Goal: Task Accomplishment & Management: Manage account settings

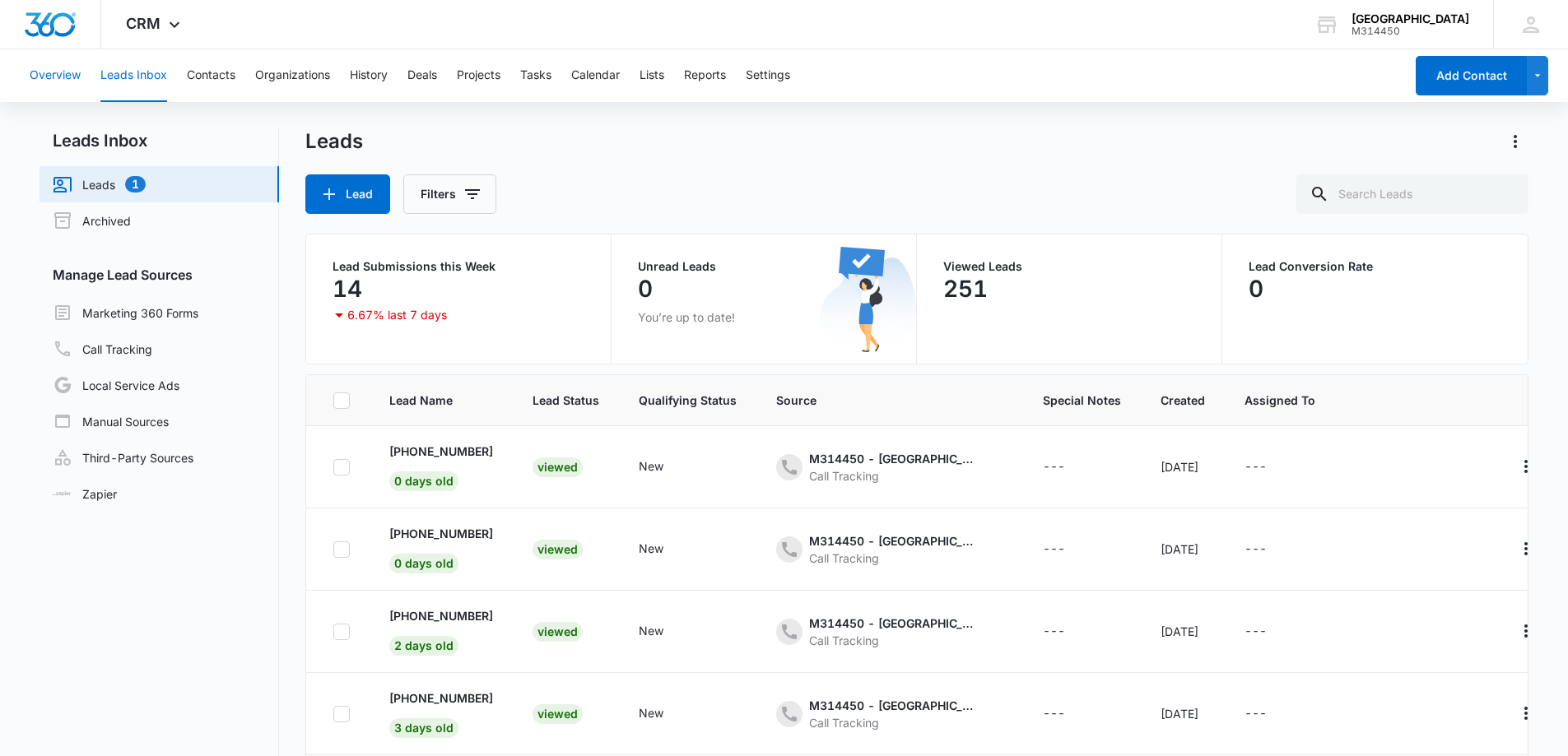
click at [65, 80] on button "Overview" at bounding box center [54, 75] width 51 height 53
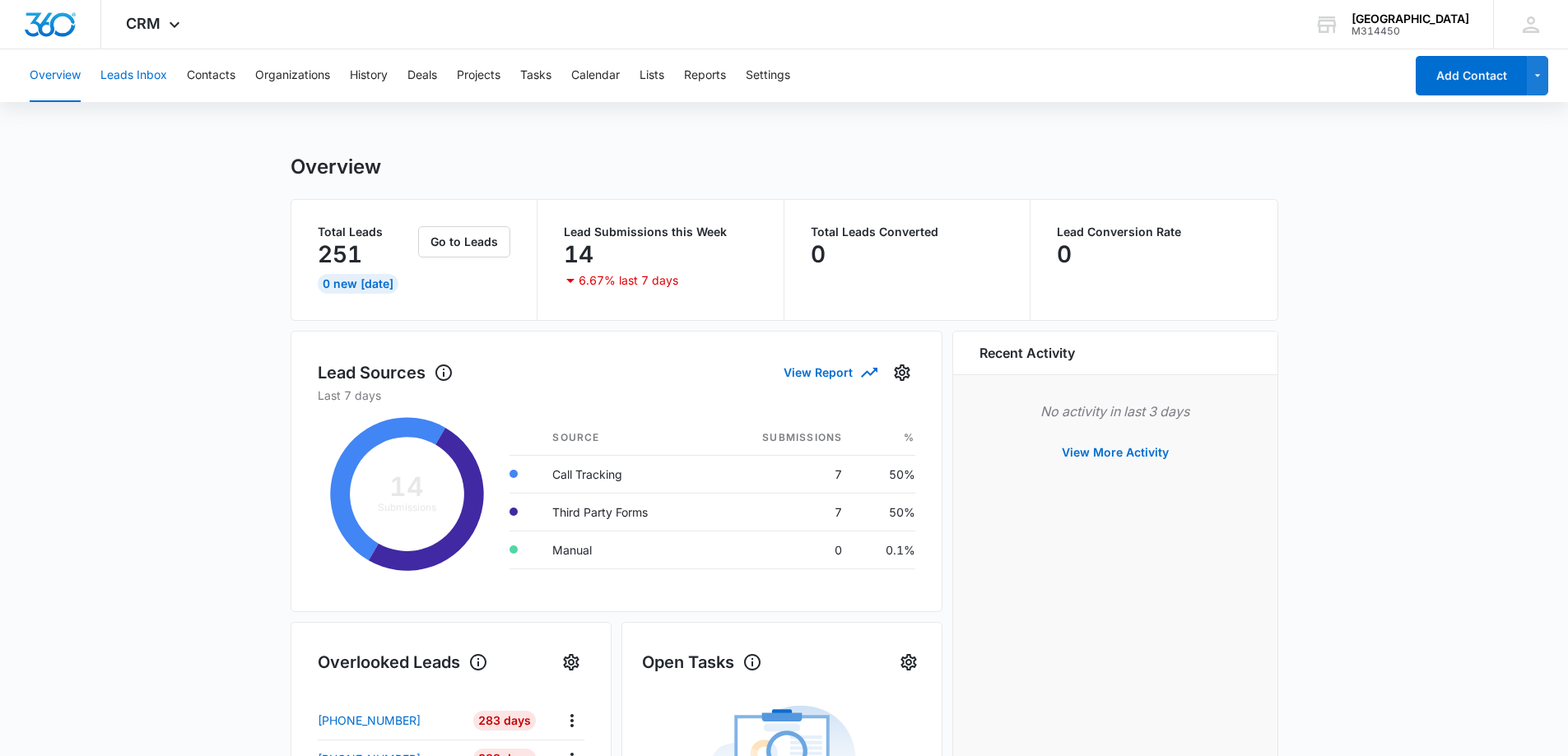
click at [115, 71] on button "Leads Inbox" at bounding box center [134, 75] width 67 height 53
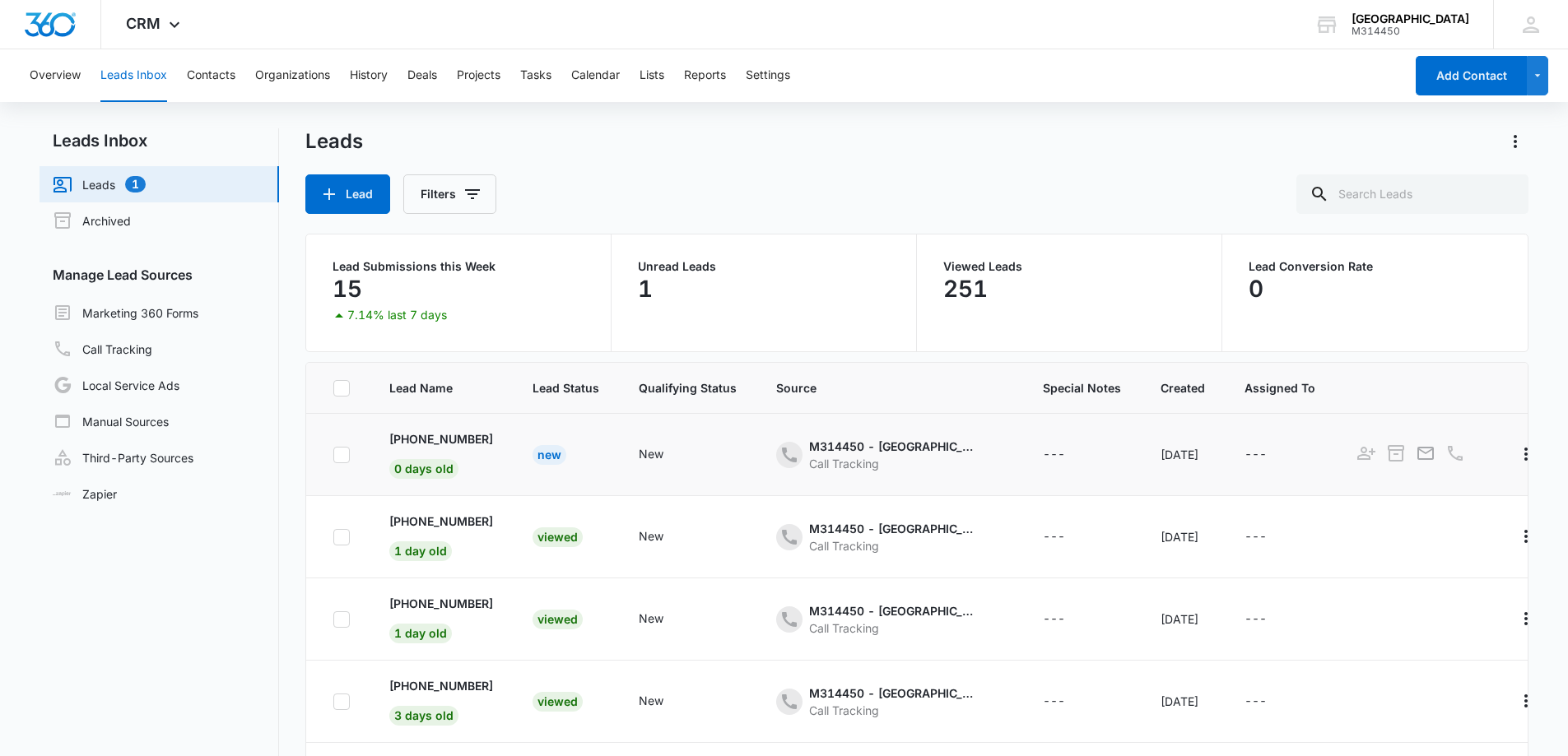
click at [557, 453] on div "New" at bounding box center [550, 455] width 33 height 20
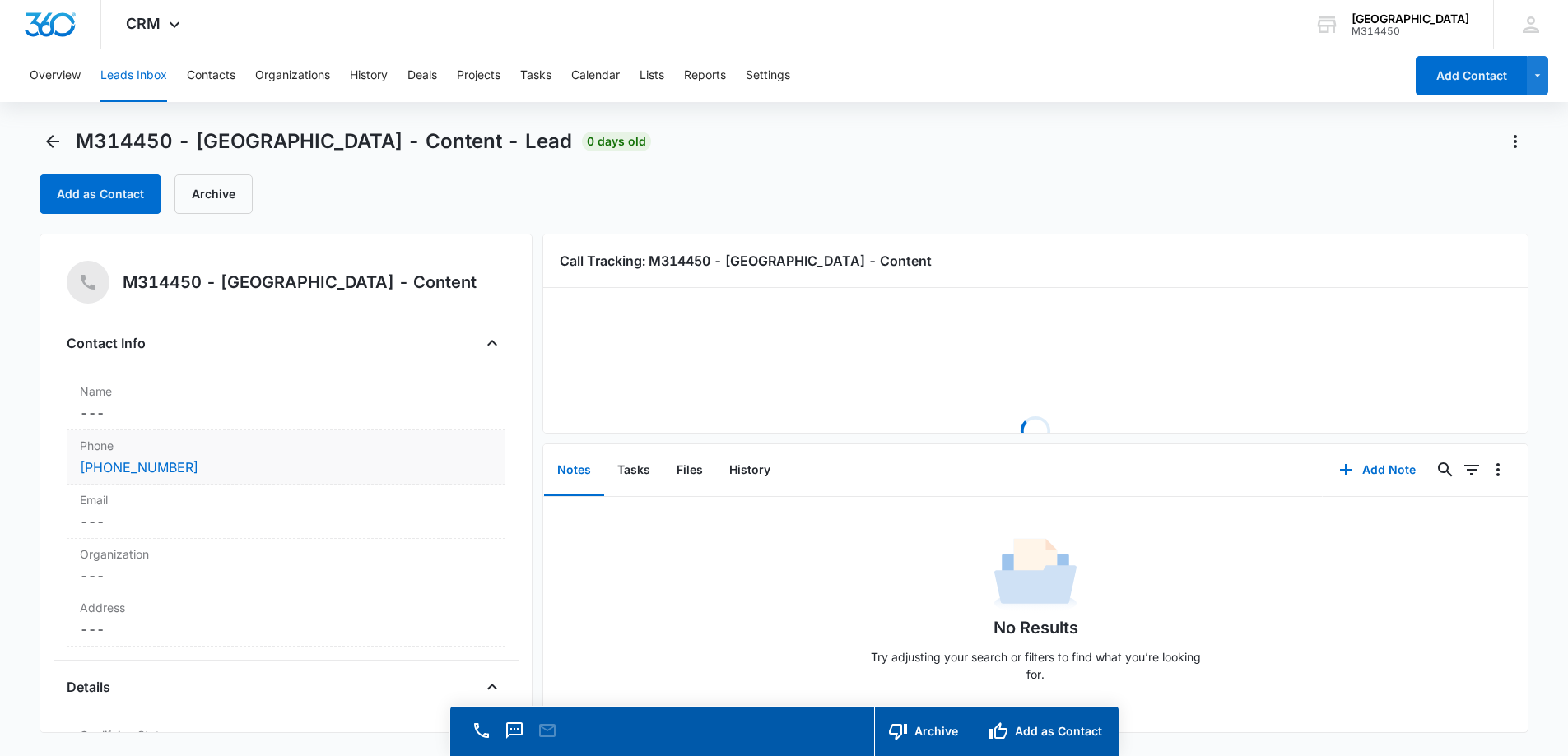
click at [269, 472] on div "[PHONE_NUMBER]" at bounding box center [285, 467] width 412 height 20
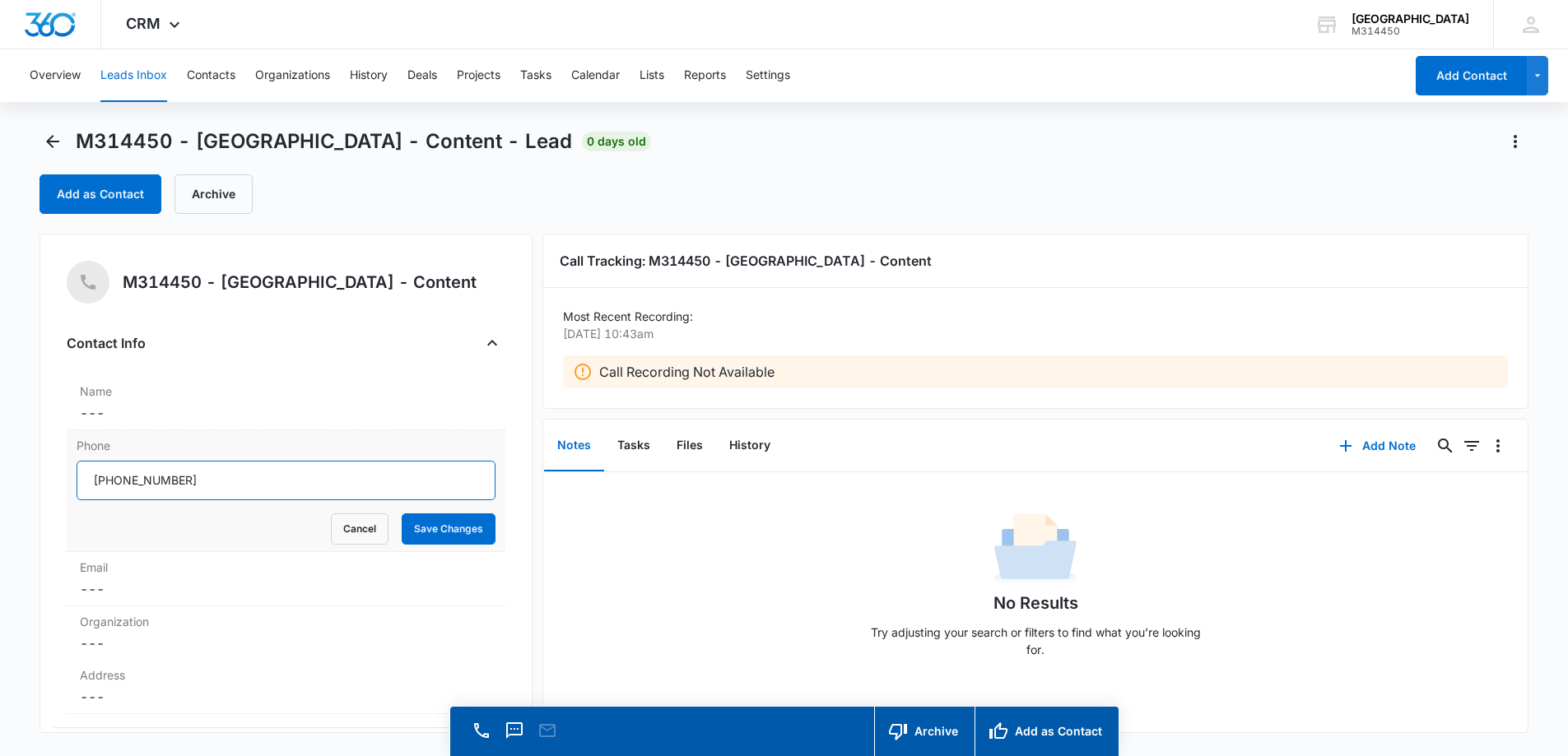
drag, startPoint x: 266, startPoint y: 479, endPoint x: 107, endPoint y: 467, distance: 159.5
click at [107, 467] on input "Phone" at bounding box center [286, 480] width 419 height 39
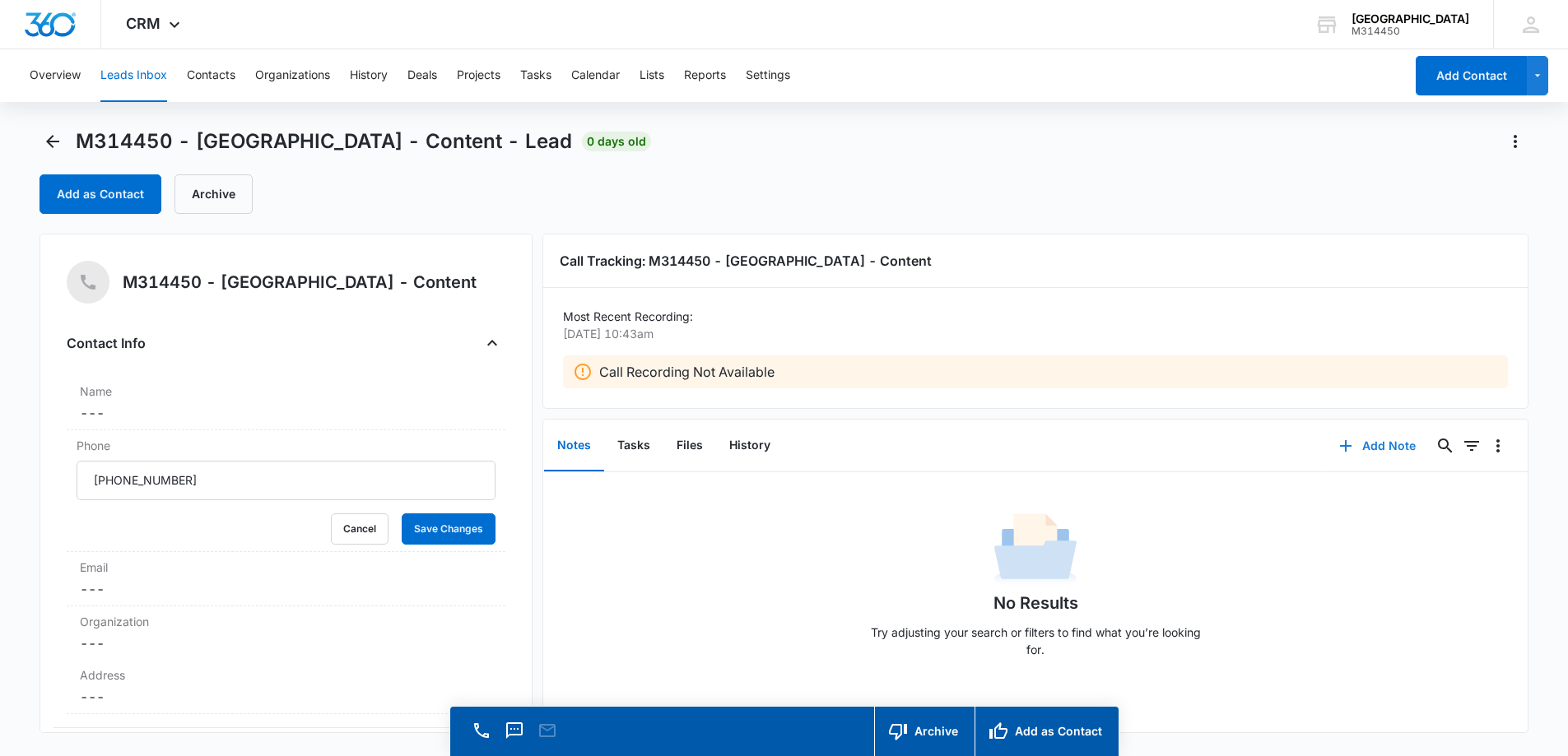
click at [1387, 451] on button "Add Note" at bounding box center [1377, 446] width 110 height 39
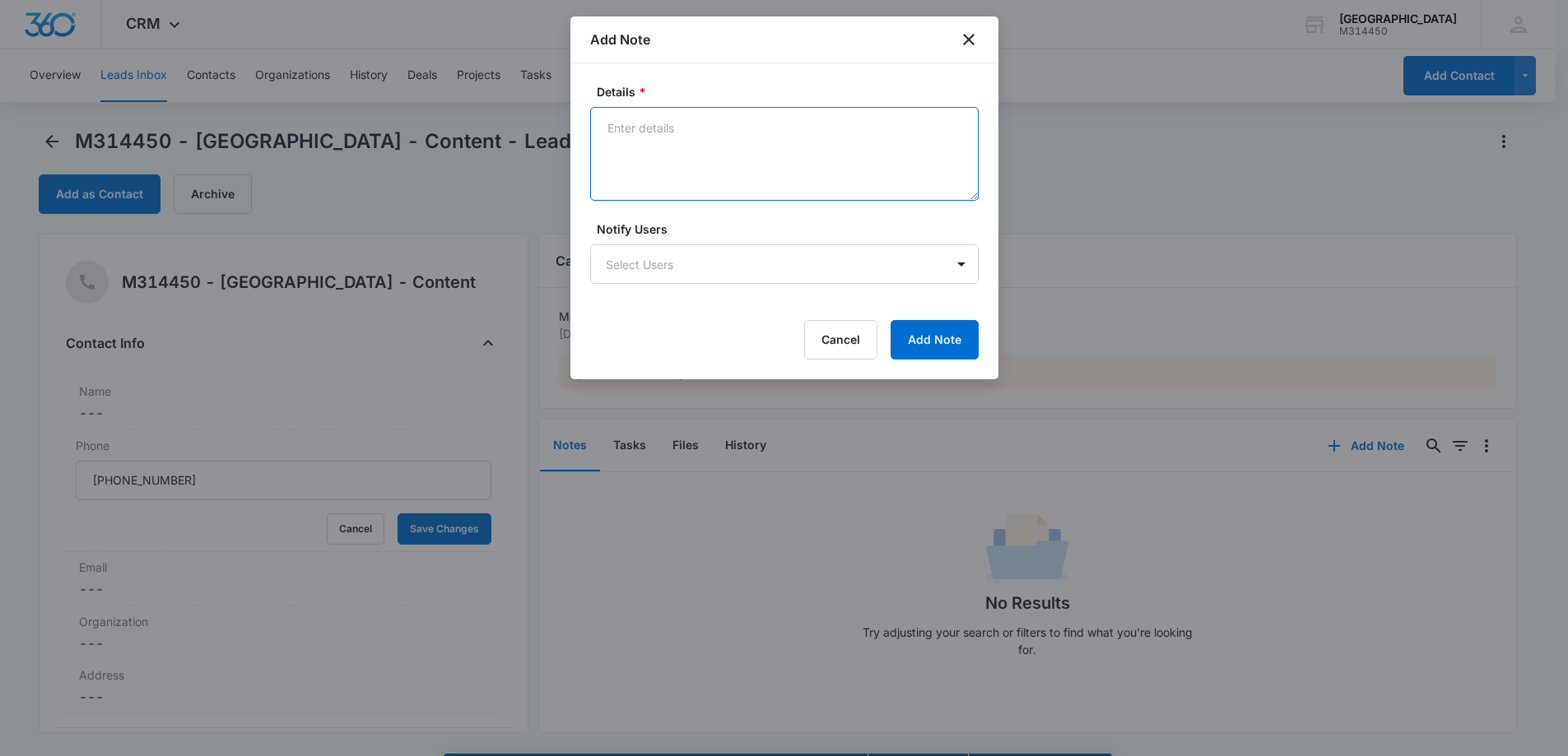
drag, startPoint x: 715, startPoint y: 140, endPoint x: 720, endPoint y: 156, distance: 16.8
click at [720, 156] on textarea "Details *" at bounding box center [784, 154] width 388 height 94
type textarea "Wrong number"
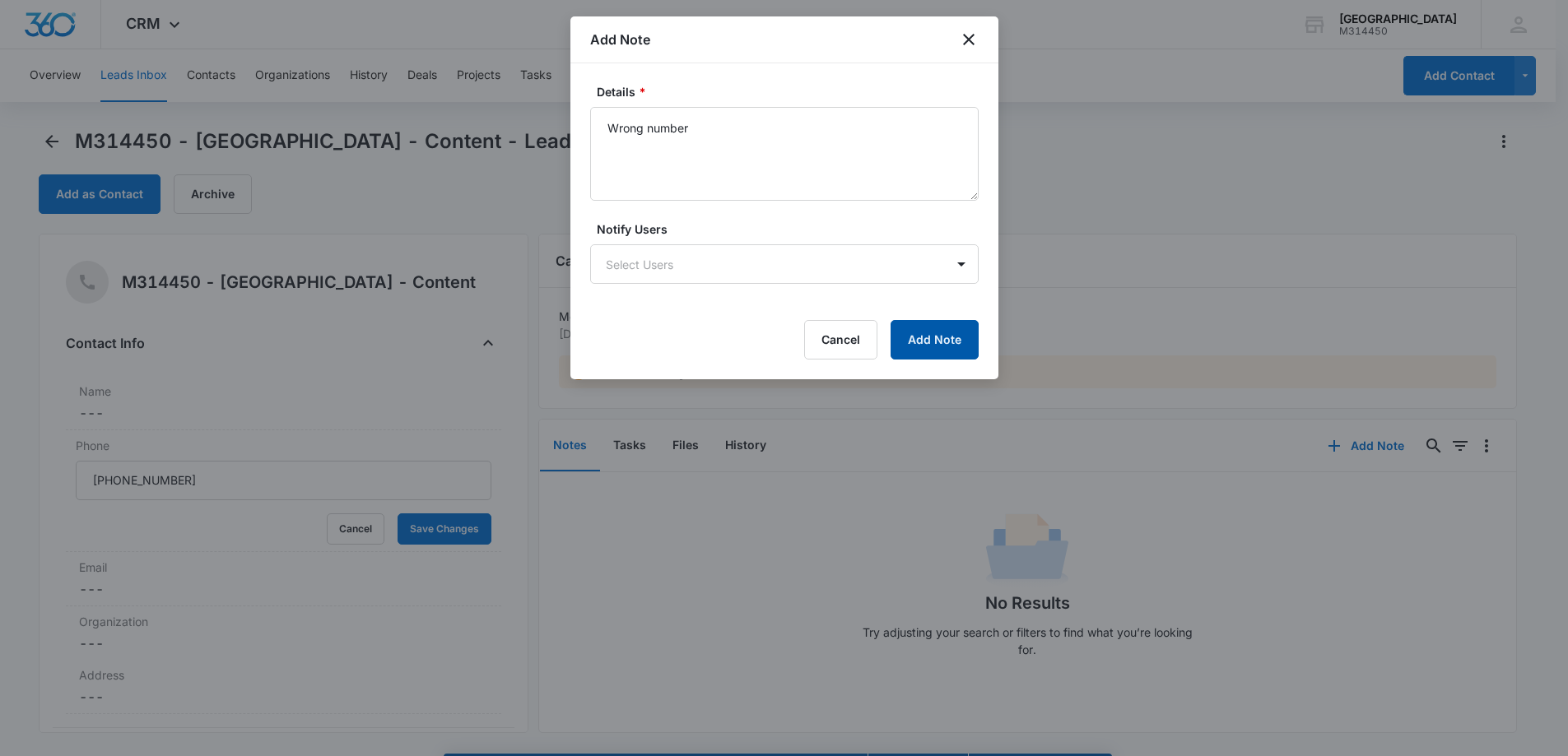
drag, startPoint x: 943, startPoint y: 335, endPoint x: 1006, endPoint y: 342, distance: 63.4
click at [943, 335] on button "Add Note" at bounding box center [935, 340] width 88 height 39
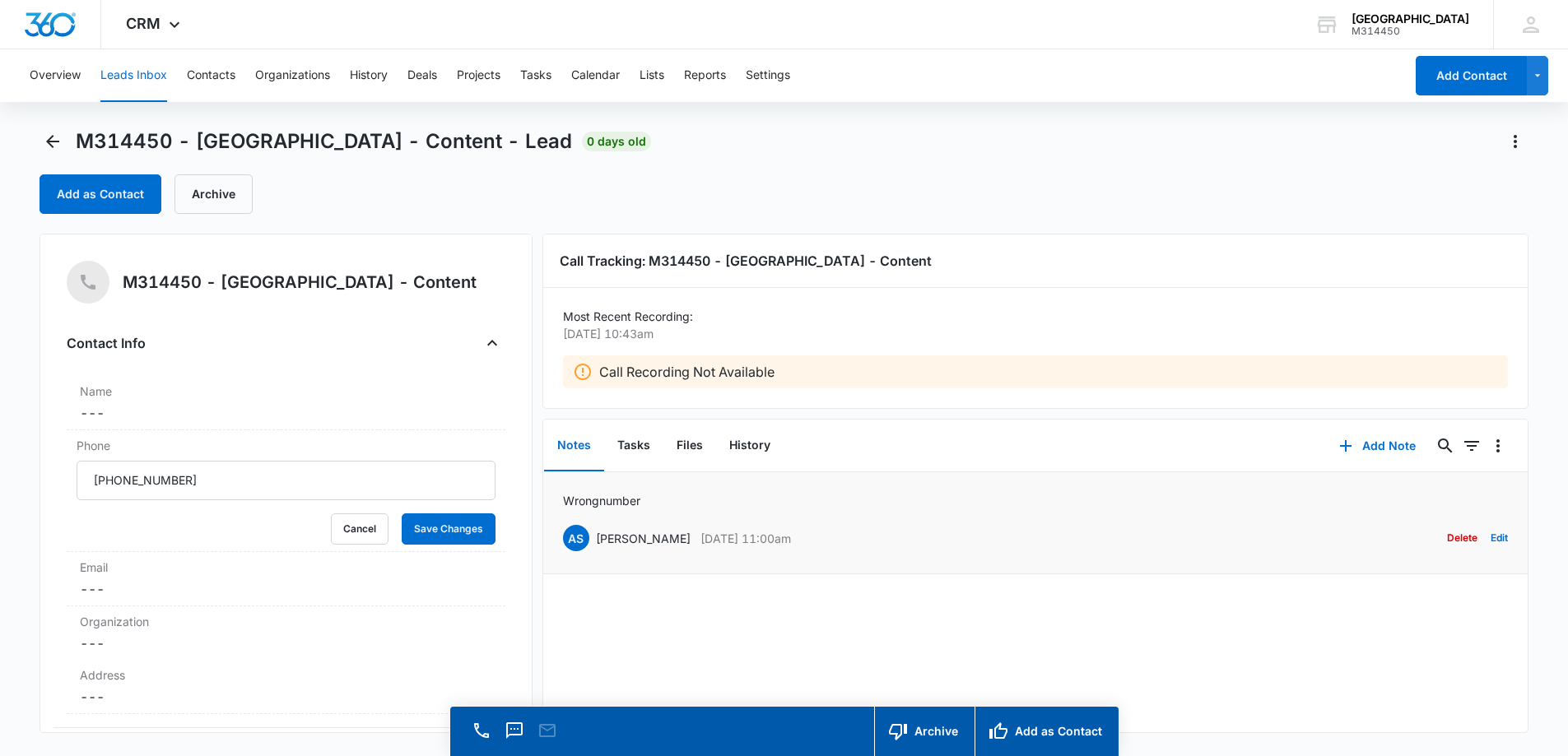
drag, startPoint x: 1497, startPoint y: 540, endPoint x: 1456, endPoint y: 539, distance: 41.0
click at [1497, 539] on li "Wrong number AS [PERSON_NAME] [DATE] 11:00am Delete Edit" at bounding box center [1036, 524] width 986 height 102
click at [1491, 529] on button "Edit" at bounding box center [1499, 538] width 18 height 31
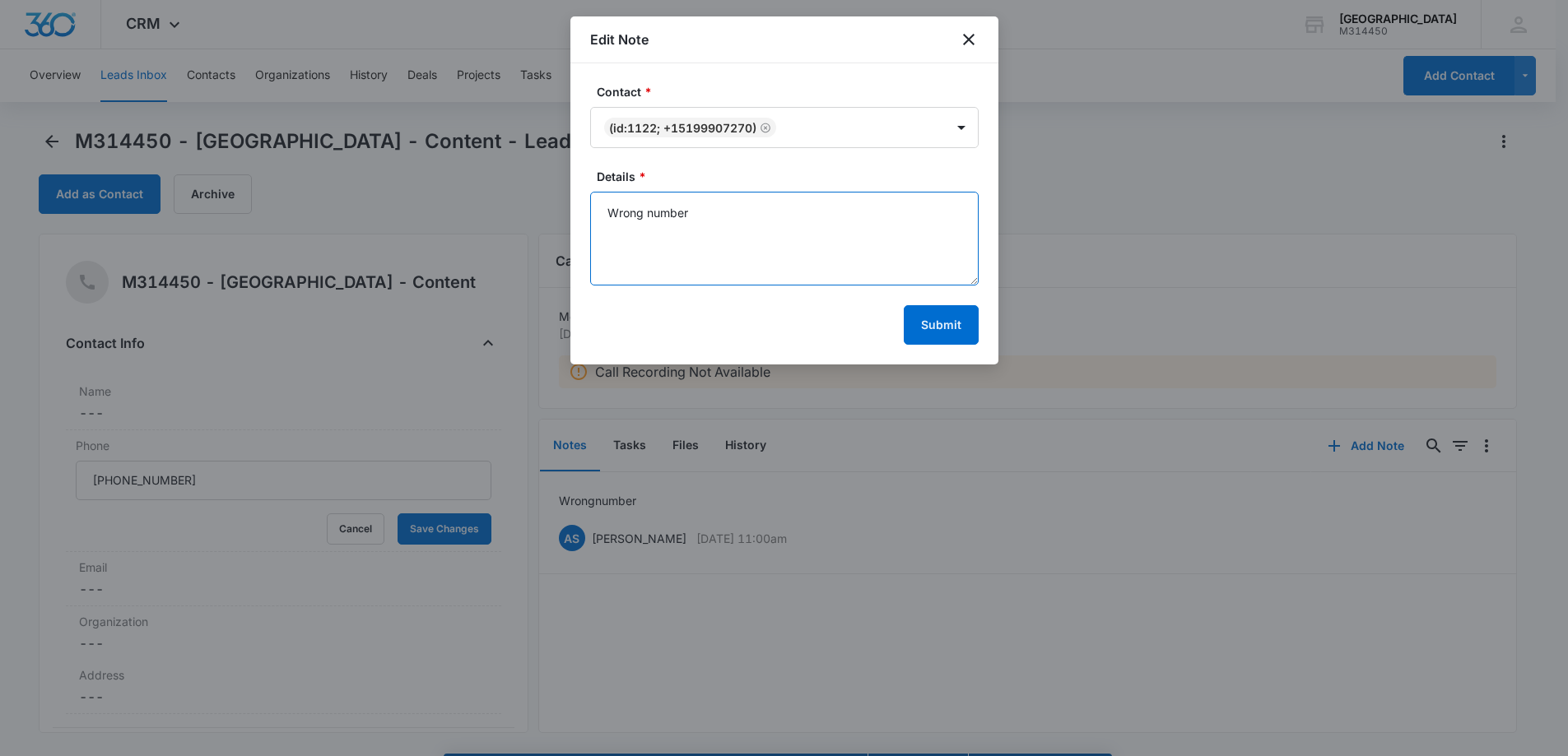
drag, startPoint x: 708, startPoint y: 231, endPoint x: 454, endPoint y: 253, distance: 255.0
click at [453, 253] on body "CRM Apps Forms CRM Email Social Content Ads Intelligence Files Brand Settings W…" at bounding box center [784, 401] width 1568 height 803
type textarea "Looking for our office email"
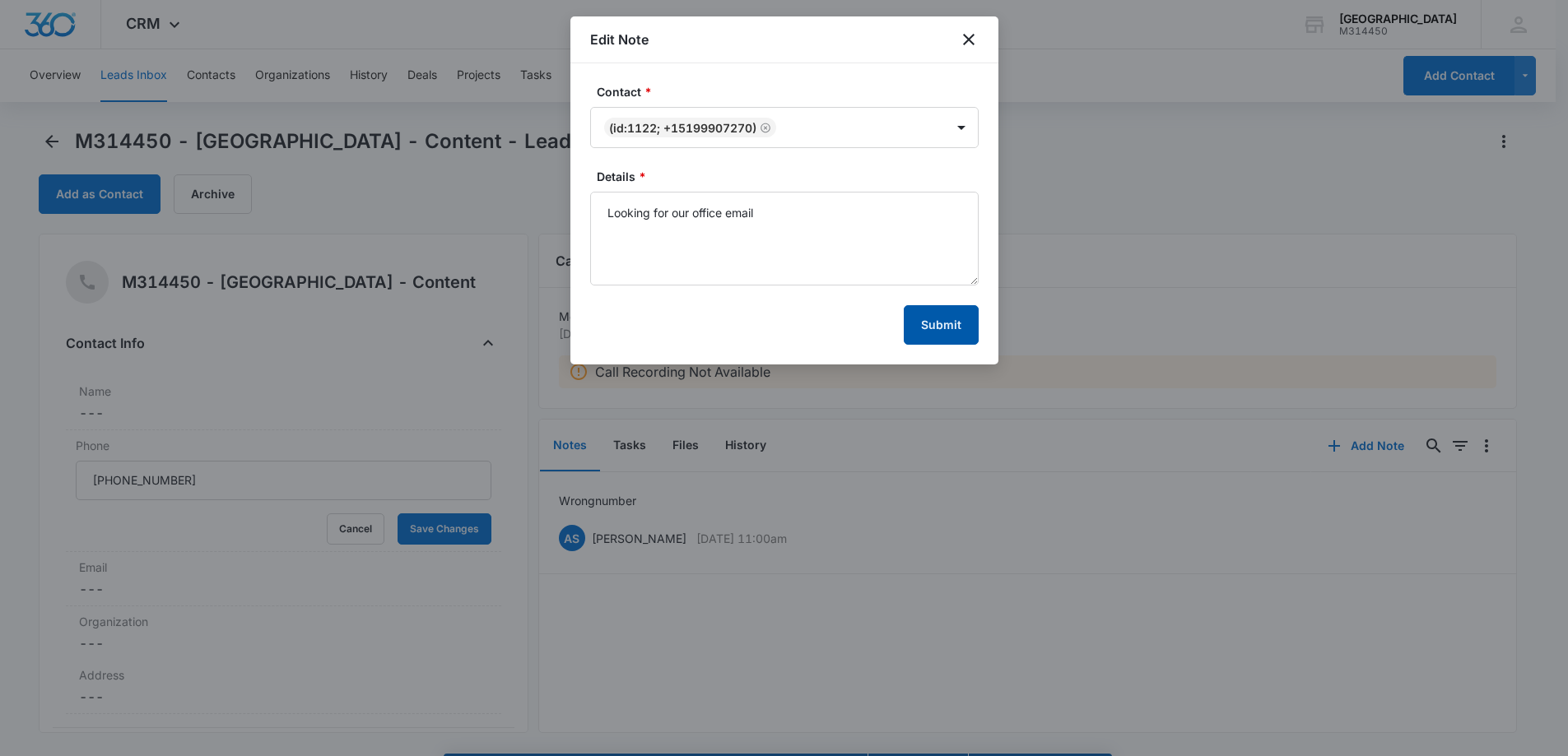
click at [959, 312] on button "Submit" at bounding box center [941, 324] width 75 height 39
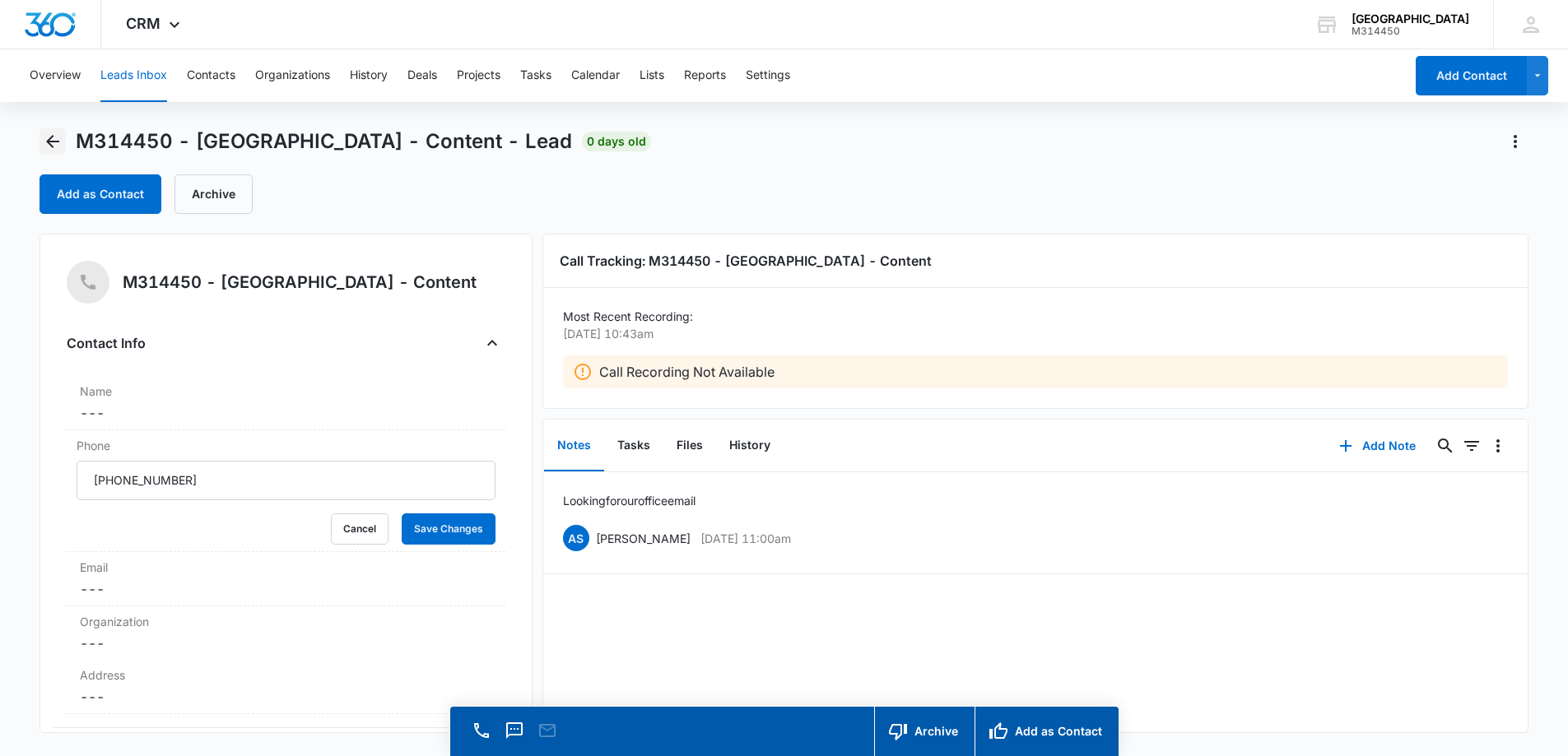
click at [43, 135] on icon "Back" at bounding box center [53, 141] width 20 height 20
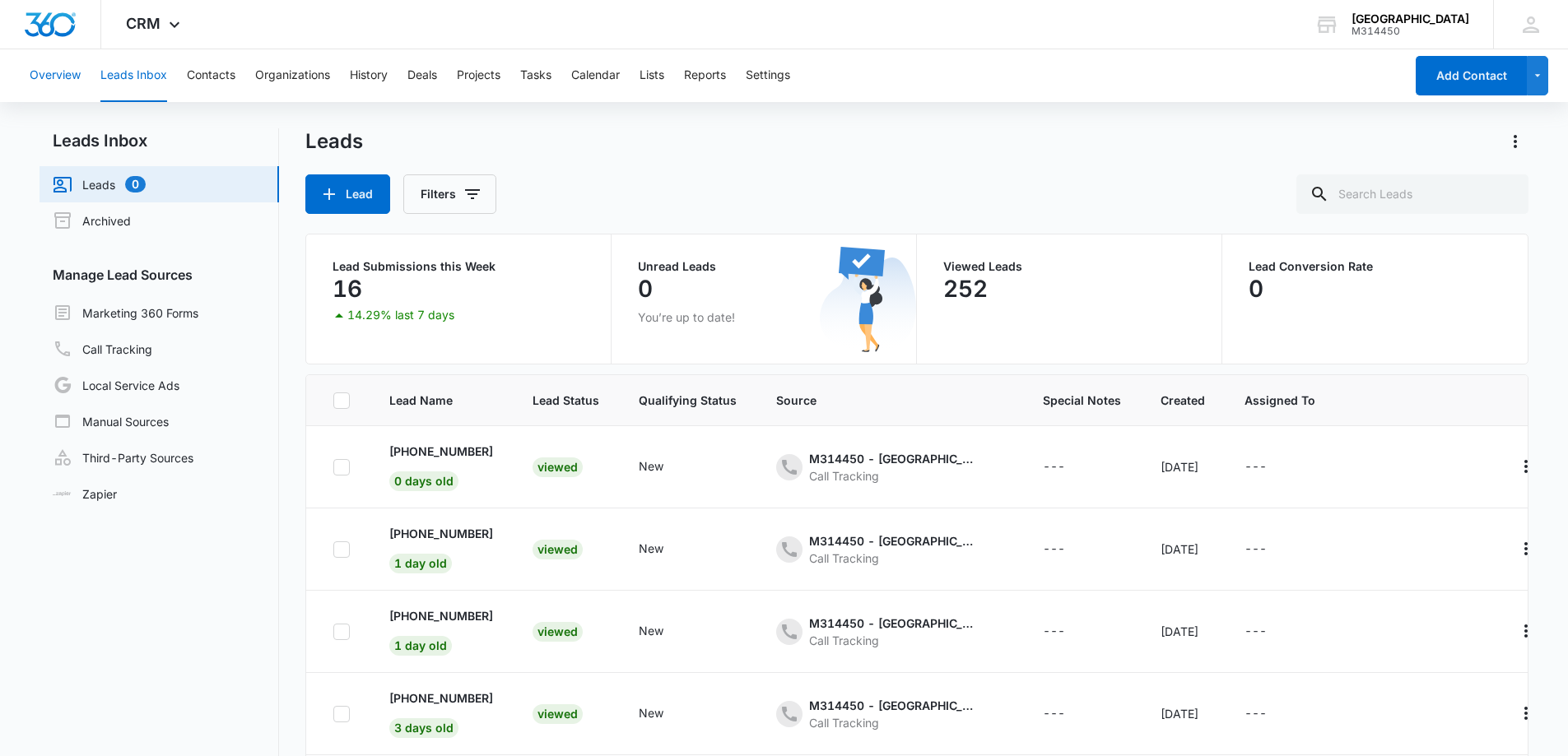
click at [60, 70] on button "Overview" at bounding box center [54, 75] width 51 height 53
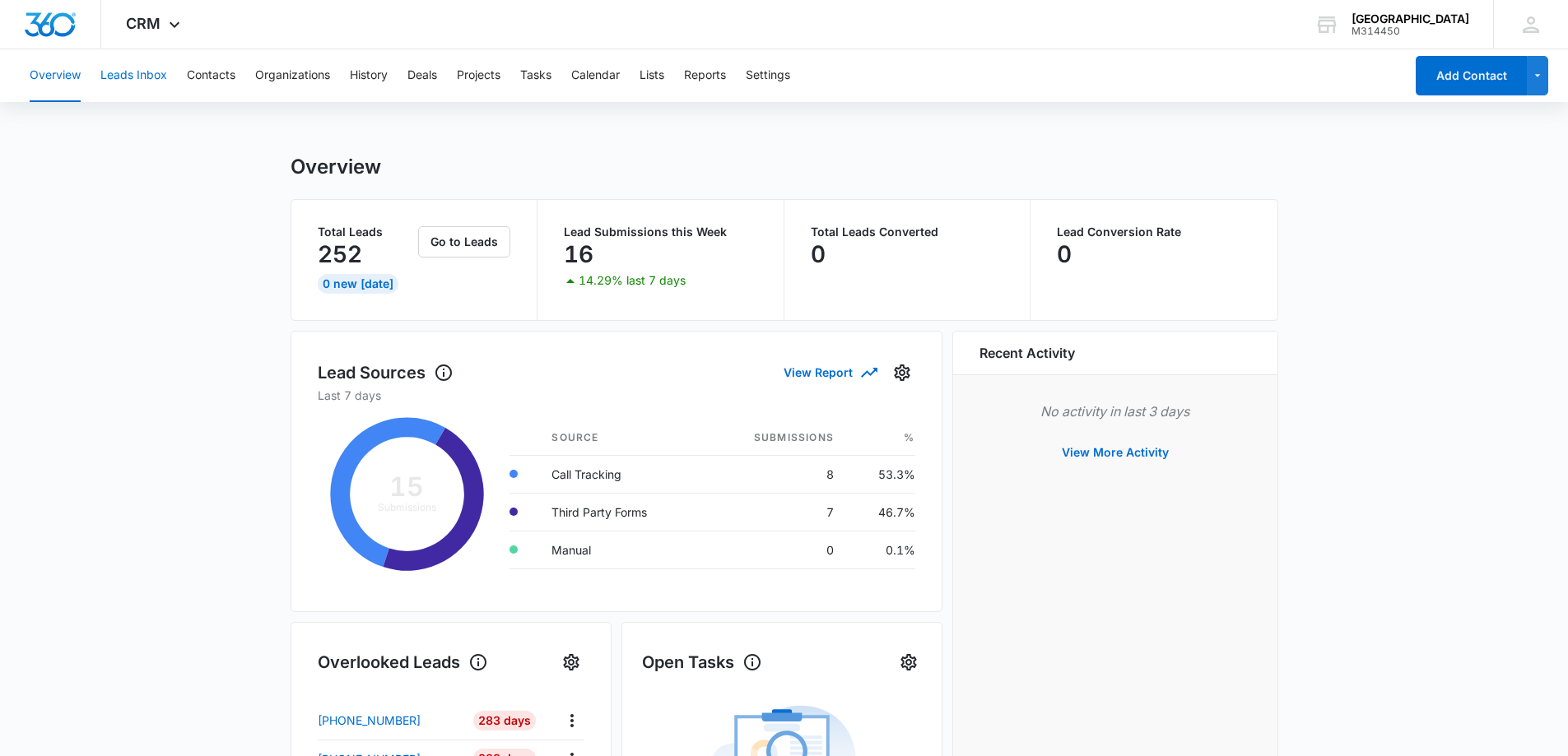
click at [120, 71] on button "Leads Inbox" at bounding box center [134, 75] width 67 height 53
